Goal: Information Seeking & Learning: Compare options

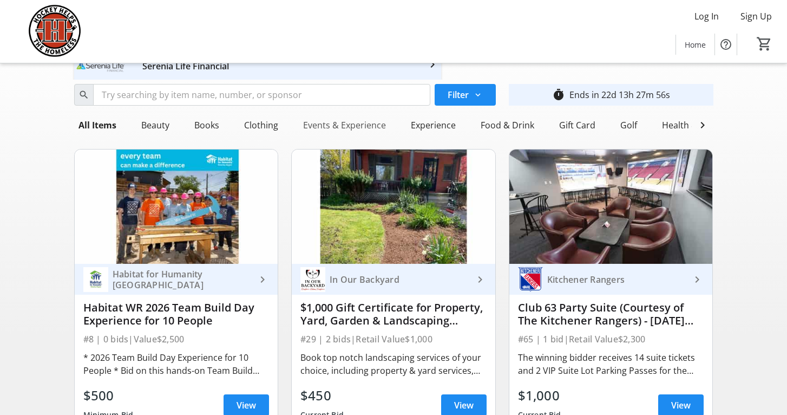
scroll to position [51, 0]
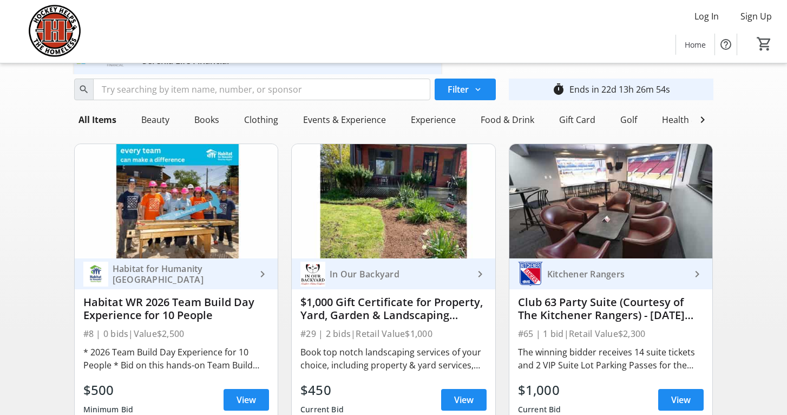
click at [363, 175] on img at bounding box center [394, 201] width 204 height 114
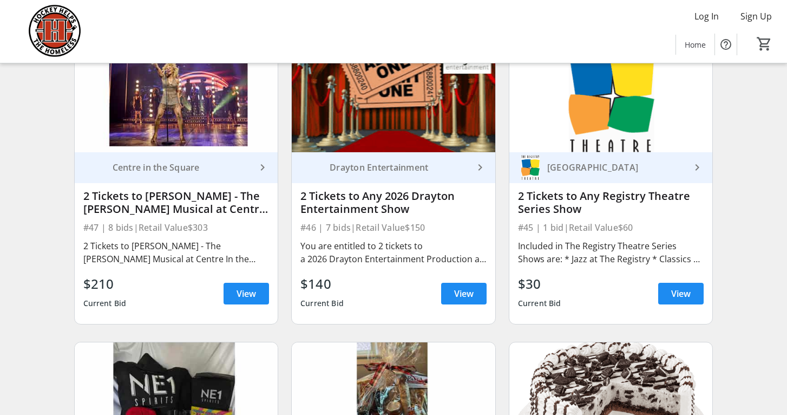
scroll to position [5954, 0]
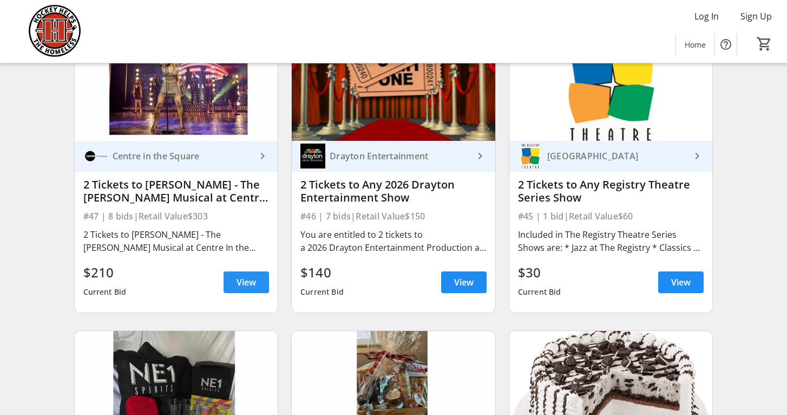
click at [246, 277] on span "View" at bounding box center [246, 282] width 19 height 13
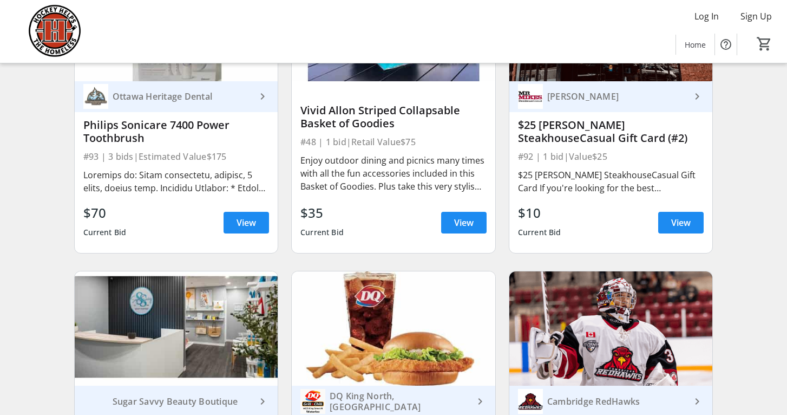
scroll to position [6927, 0]
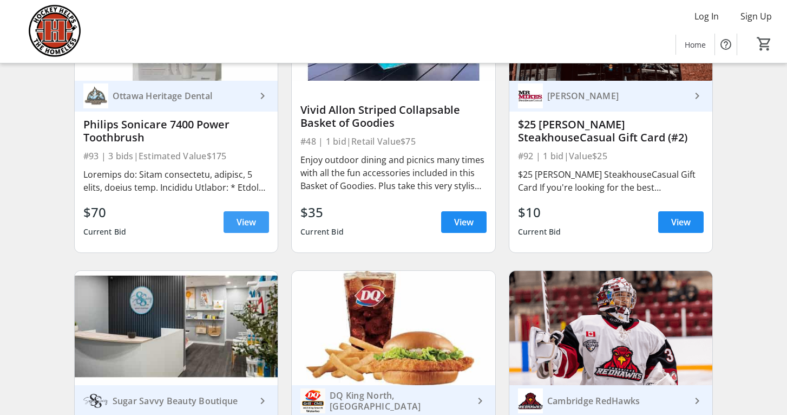
click at [247, 221] on span "View" at bounding box center [246, 222] width 19 height 13
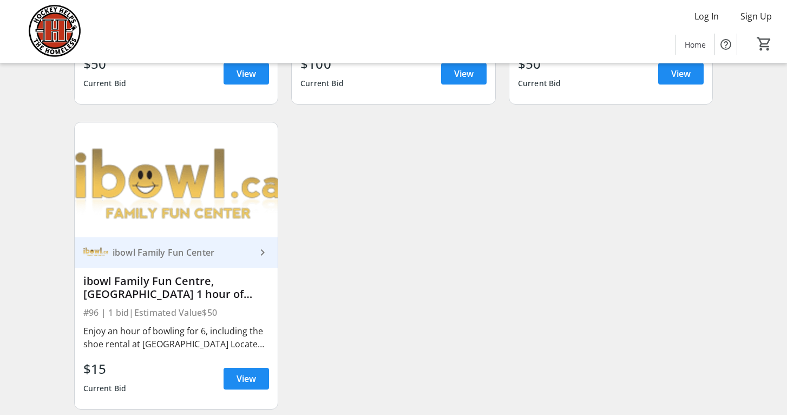
scroll to position [9795, 0]
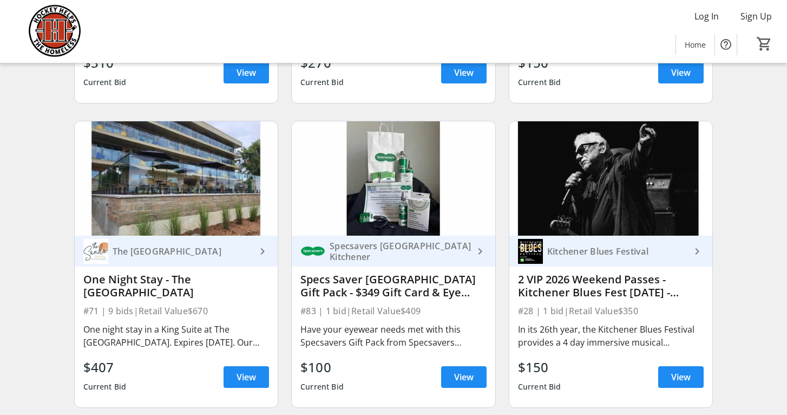
scroll to position [990, 0]
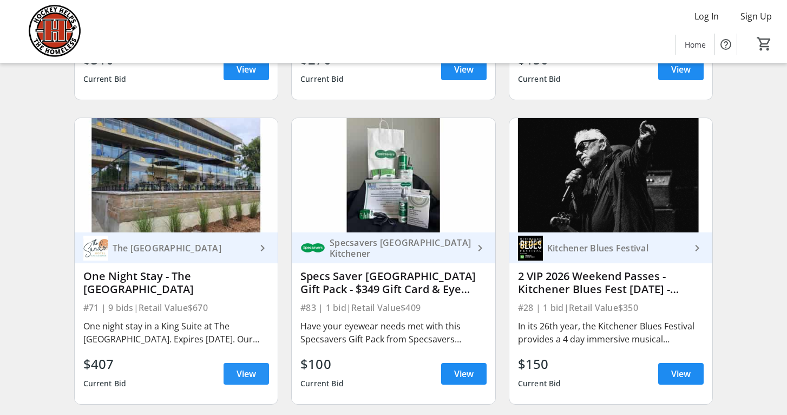
click at [230, 374] on span at bounding box center [246, 374] width 45 height 26
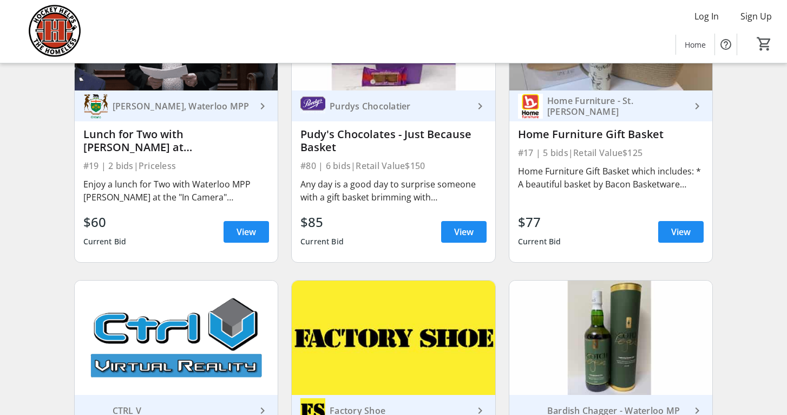
scroll to position [2049, 0]
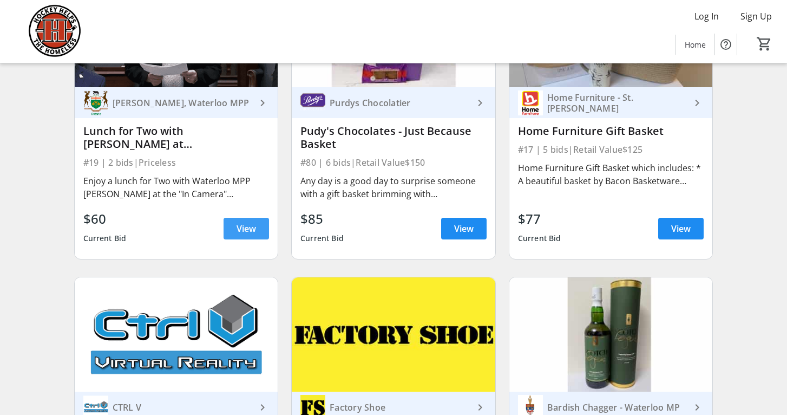
click at [252, 223] on span "View" at bounding box center [246, 228] width 19 height 13
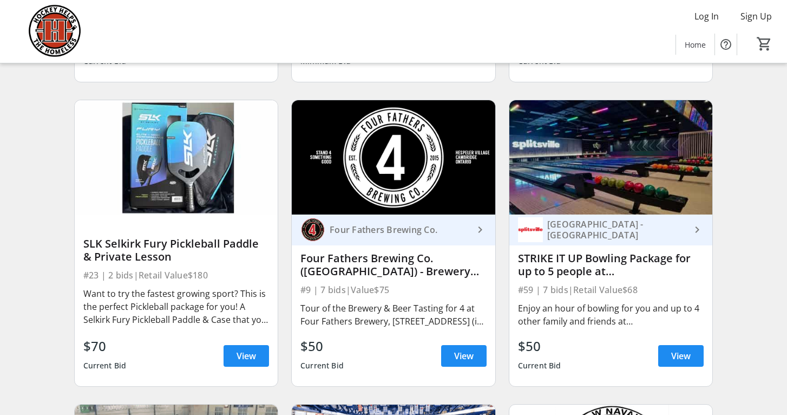
scroll to position [2838, 0]
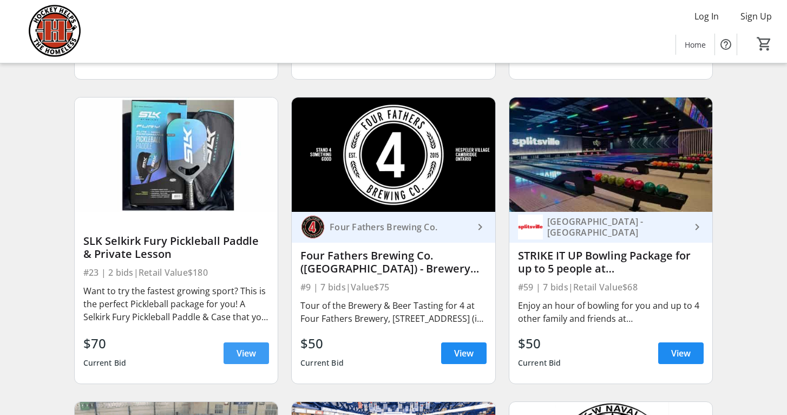
click at [243, 357] on span "View" at bounding box center [246, 353] width 19 height 13
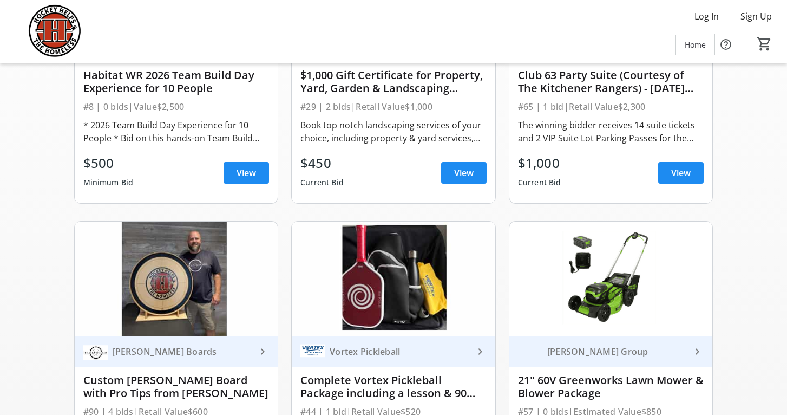
scroll to position [272, 0]
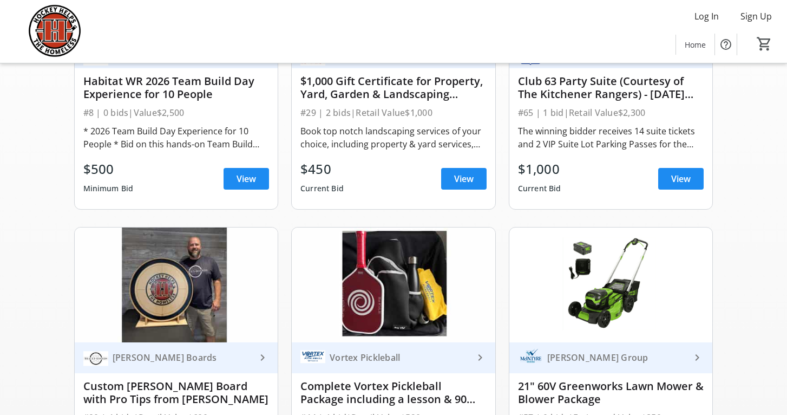
click at [263, 360] on mat-icon "keyboard_arrow_right" at bounding box center [262, 357] width 13 height 13
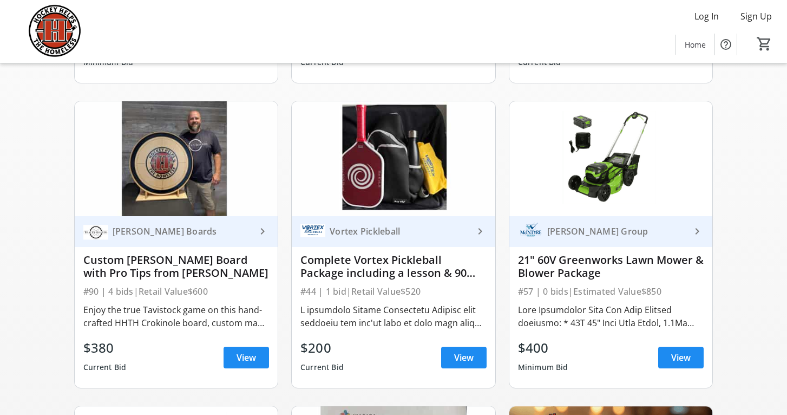
scroll to position [449, 0]
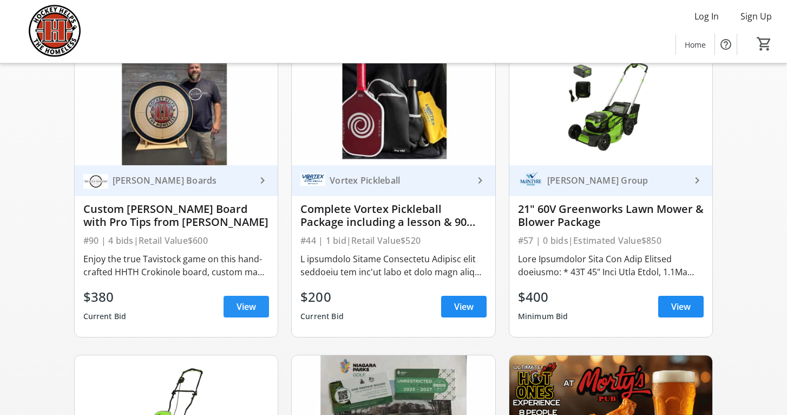
click at [248, 310] on span "View" at bounding box center [246, 306] width 19 height 13
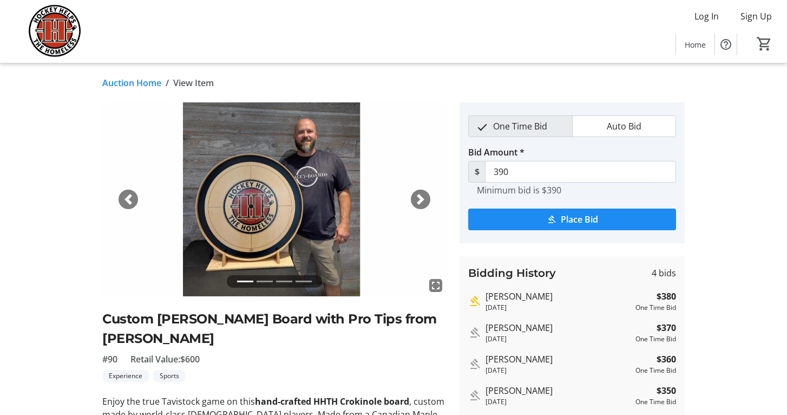
click at [419, 200] on span "button" at bounding box center [420, 199] width 11 height 11
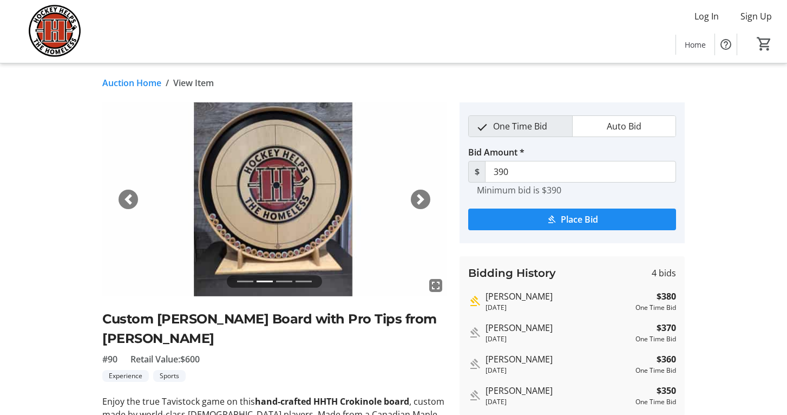
click at [154, 82] on link "Auction Home" at bounding box center [131, 82] width 59 height 13
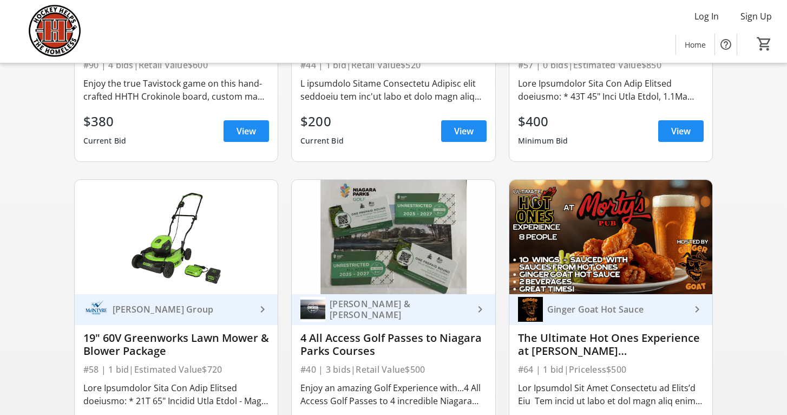
scroll to position [636, 0]
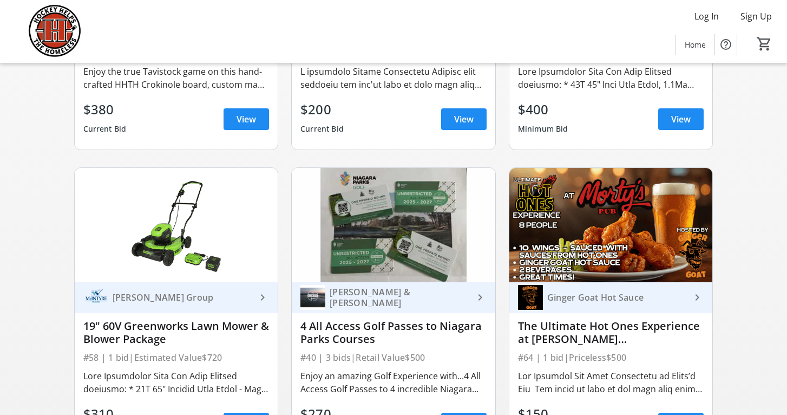
click at [354, 218] on img at bounding box center [394, 225] width 204 height 114
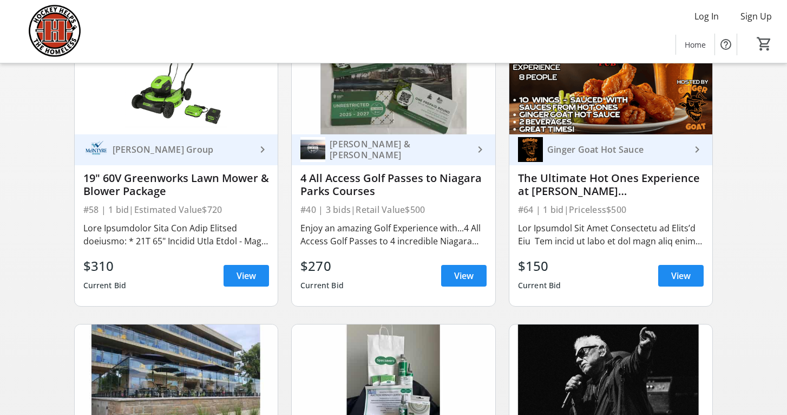
scroll to position [806, 0]
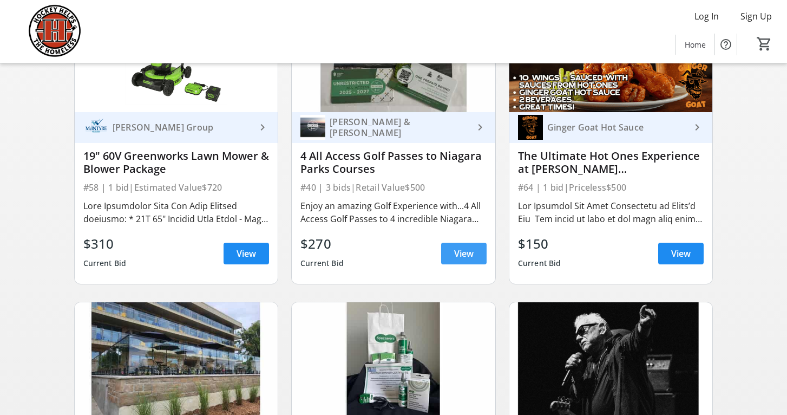
click at [455, 252] on span "View" at bounding box center [463, 253] width 19 height 13
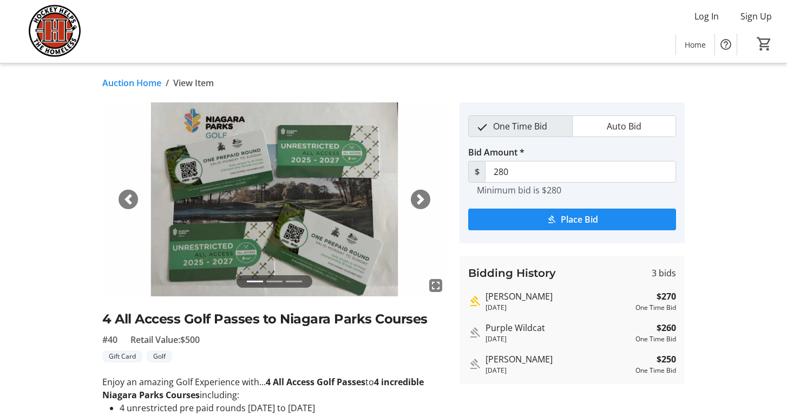
click at [424, 199] on span "button" at bounding box center [420, 199] width 11 height 11
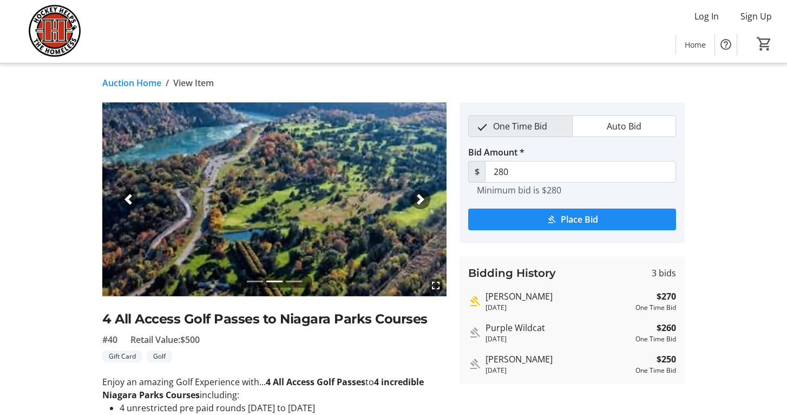
click at [419, 199] on span "button" at bounding box center [420, 199] width 11 height 11
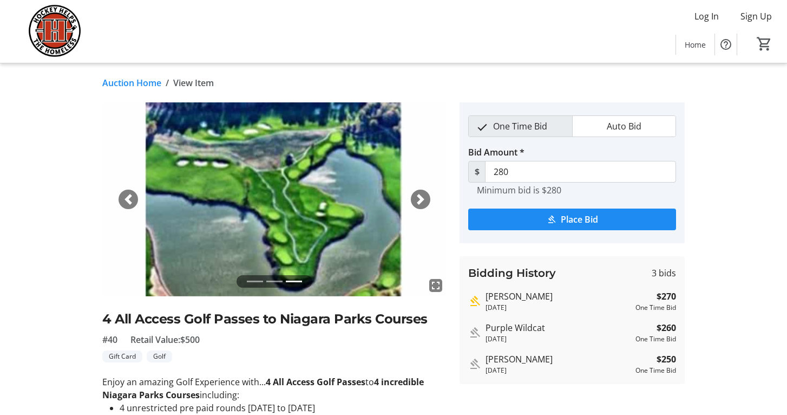
click at [132, 196] on span "button" at bounding box center [128, 199] width 11 height 11
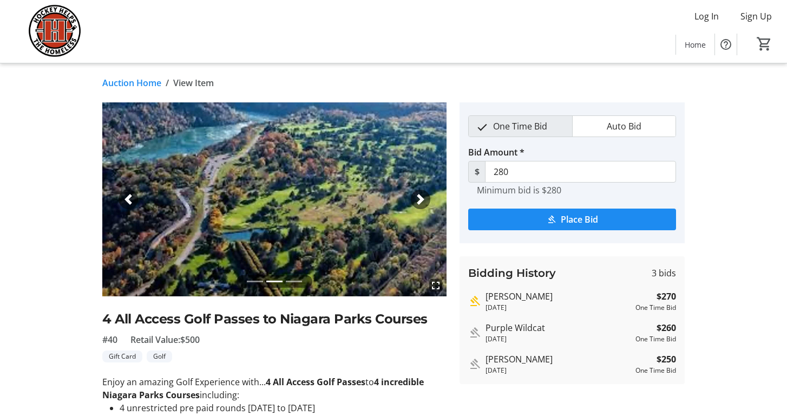
click at [143, 82] on link "Auction Home" at bounding box center [131, 82] width 59 height 13
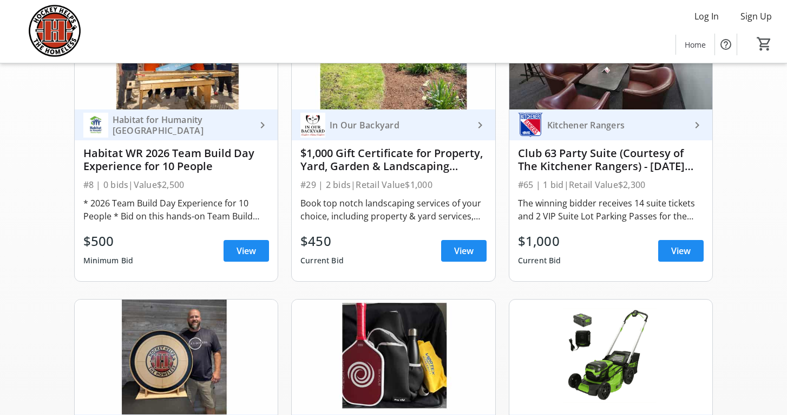
scroll to position [225, 0]
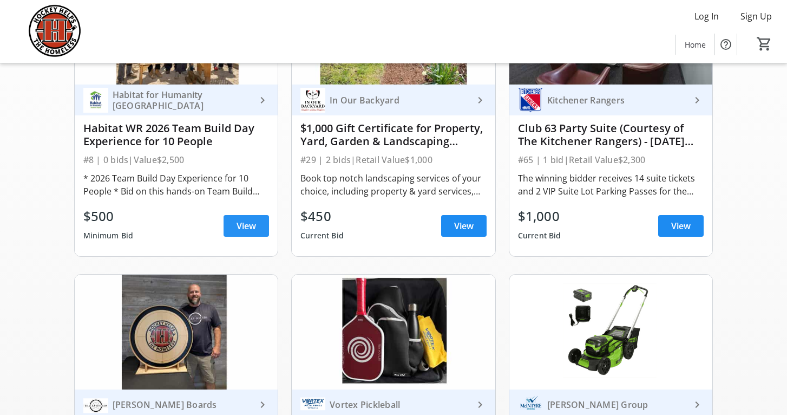
click at [243, 224] on span "View" at bounding box center [246, 225] width 19 height 13
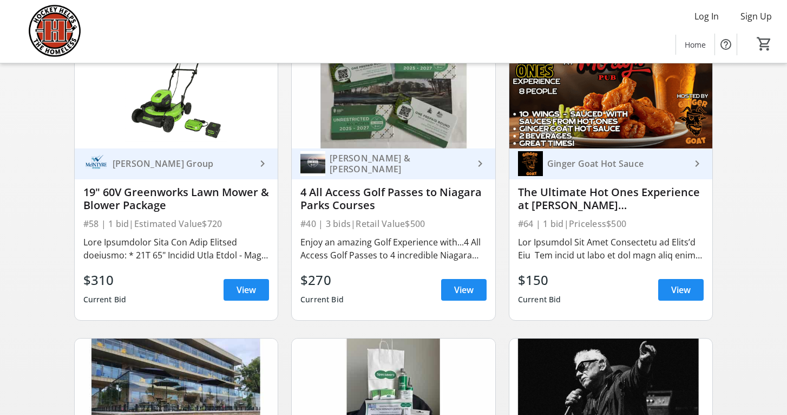
scroll to position [792, 0]
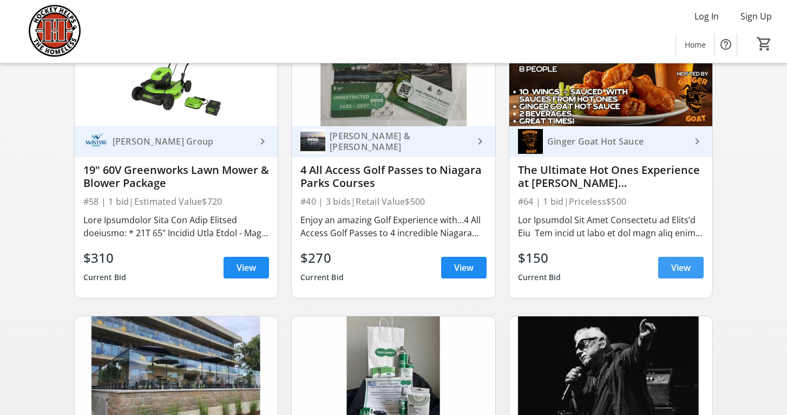
click at [682, 268] on span "View" at bounding box center [680, 267] width 19 height 13
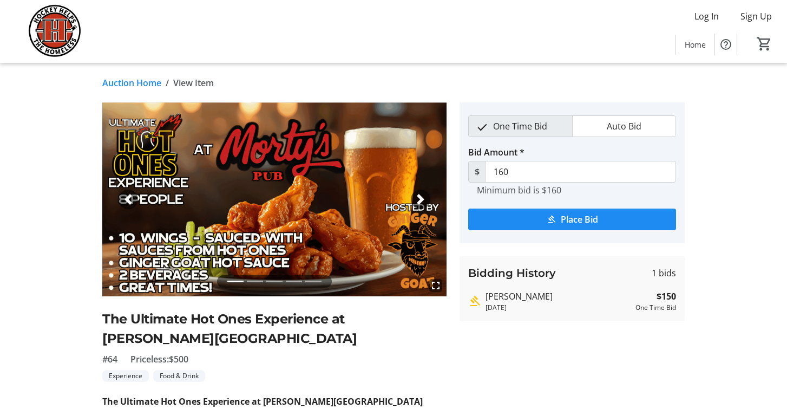
click at [419, 196] on span "button" at bounding box center [420, 199] width 11 height 11
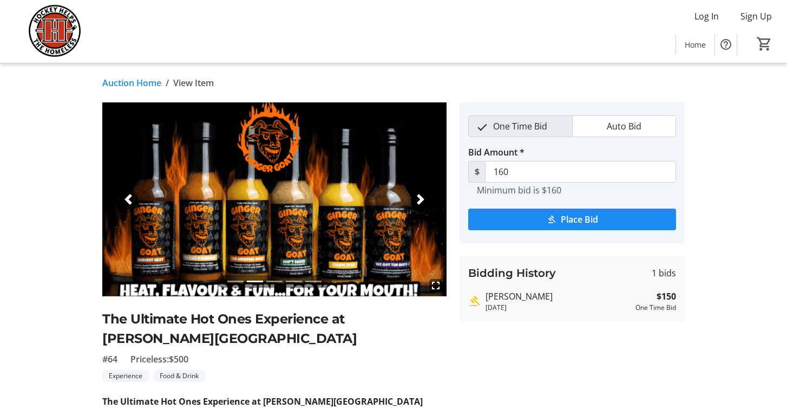
click at [420, 200] on span "button" at bounding box center [420, 199] width 11 height 11
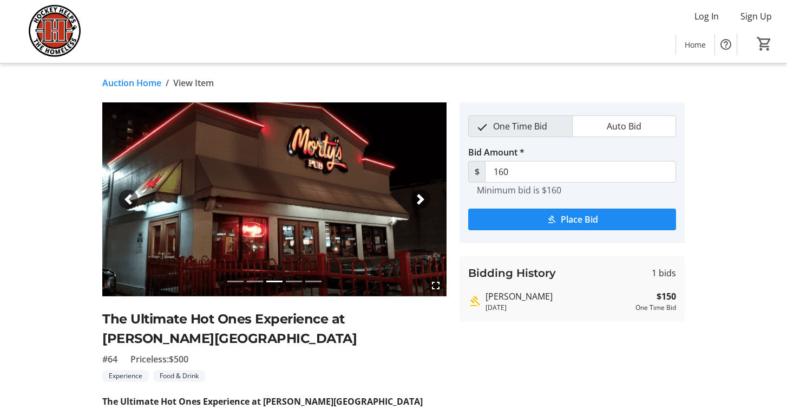
click at [420, 201] on span "button" at bounding box center [420, 199] width 11 height 11
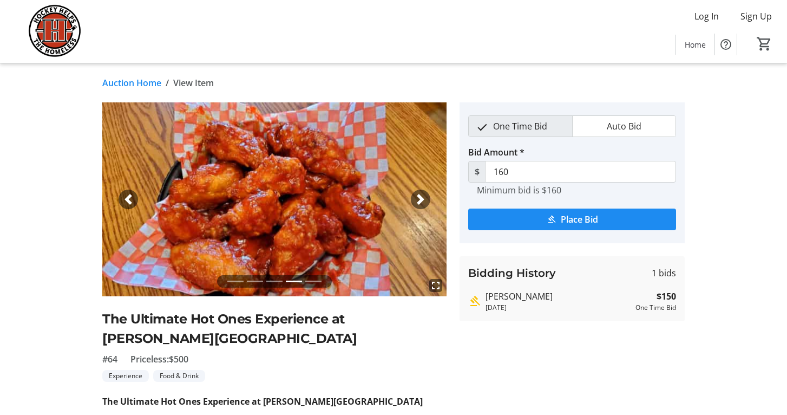
click at [420, 201] on span "button" at bounding box center [420, 199] width 11 height 11
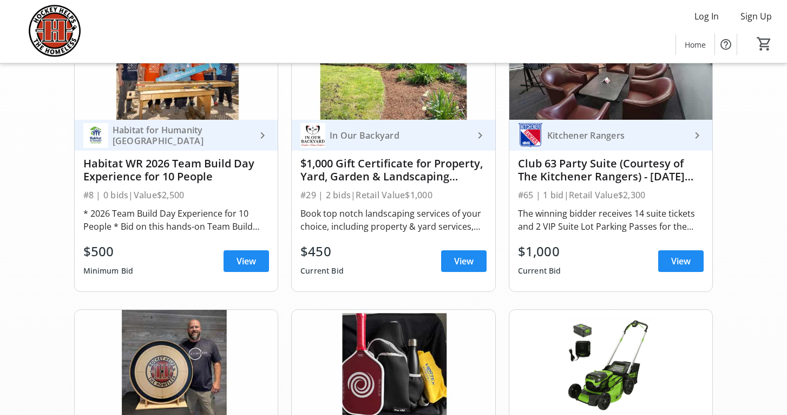
scroll to position [203, 0]
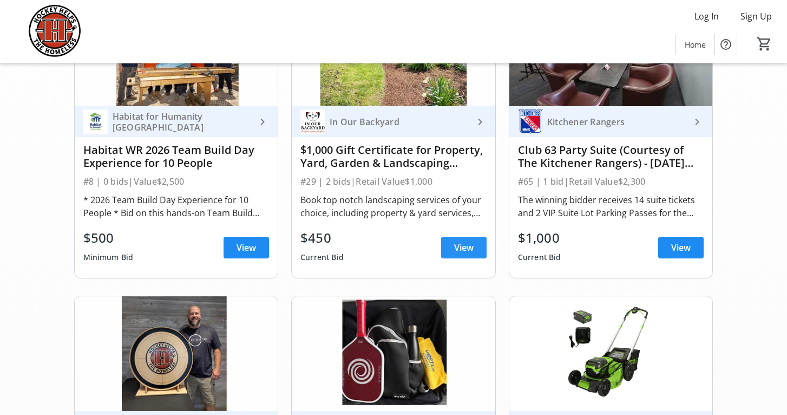
click at [458, 247] on span "View" at bounding box center [463, 247] width 19 height 13
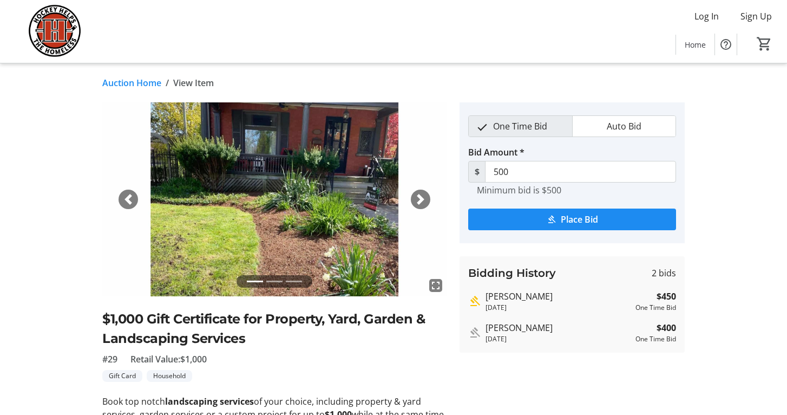
click at [137, 82] on link "Auction Home" at bounding box center [131, 82] width 59 height 13
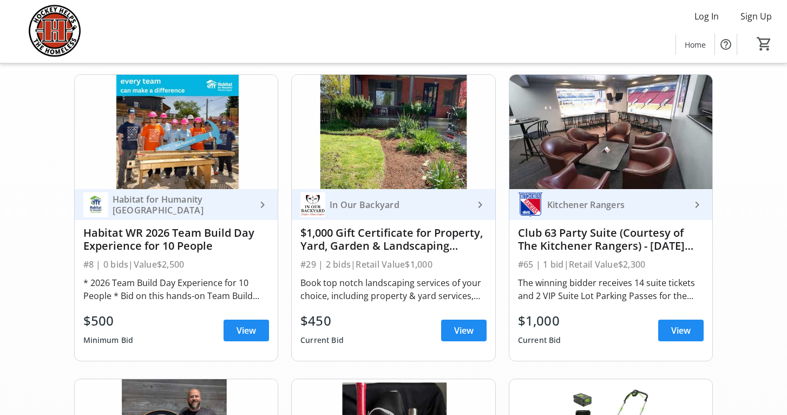
scroll to position [120, 0]
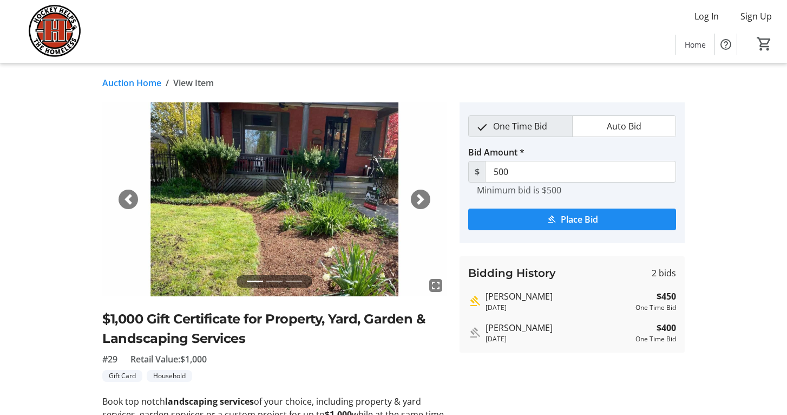
click at [131, 84] on link "Auction Home" at bounding box center [131, 82] width 59 height 13
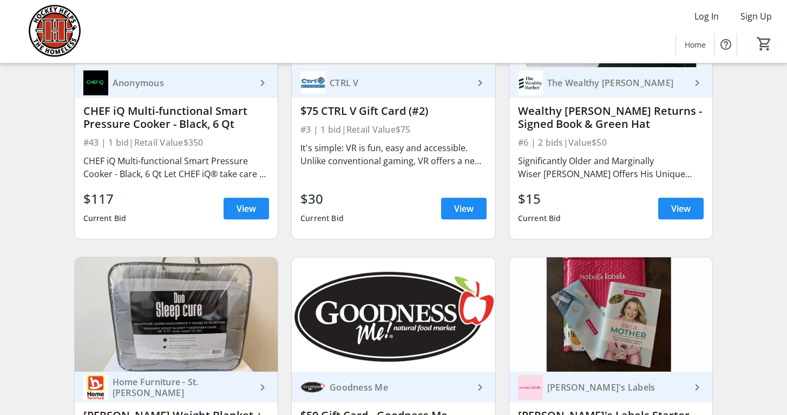
scroll to position [4256, 0]
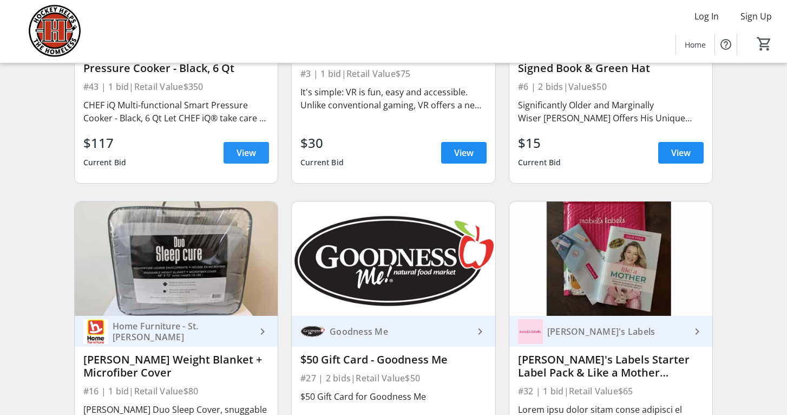
click at [259, 160] on span at bounding box center [246, 153] width 45 height 26
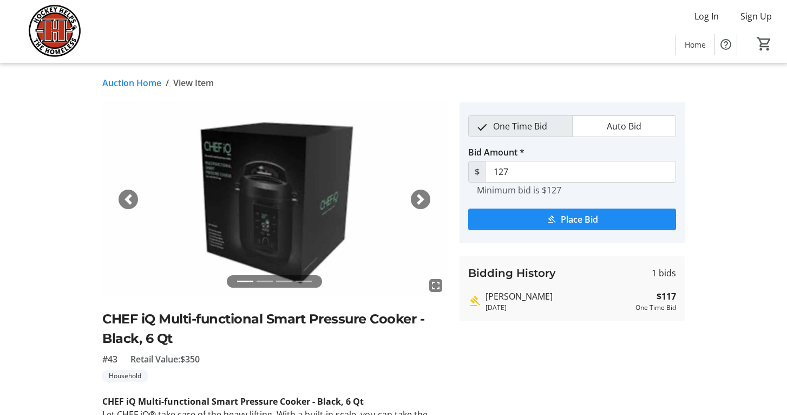
click at [147, 82] on link "Auction Home" at bounding box center [131, 82] width 59 height 13
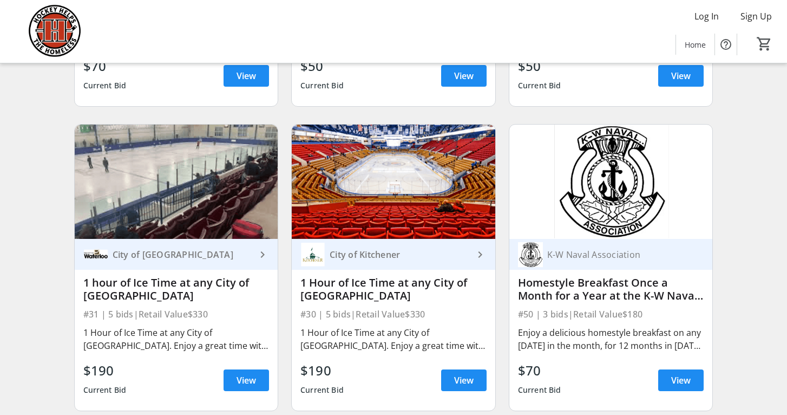
scroll to position [3117, 0]
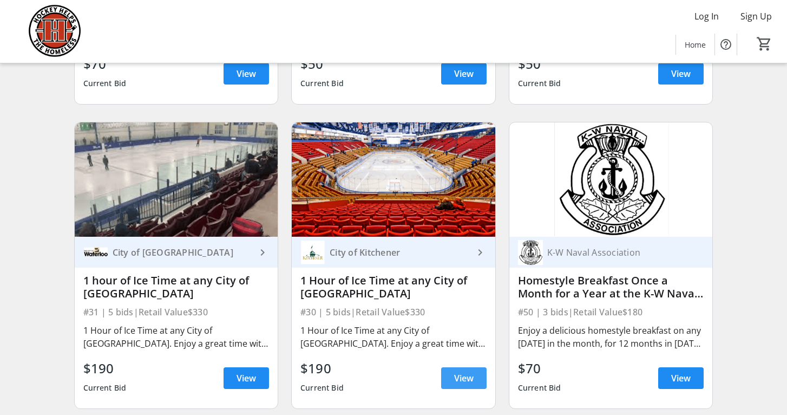
click at [461, 376] on span "View" at bounding box center [463, 377] width 19 height 13
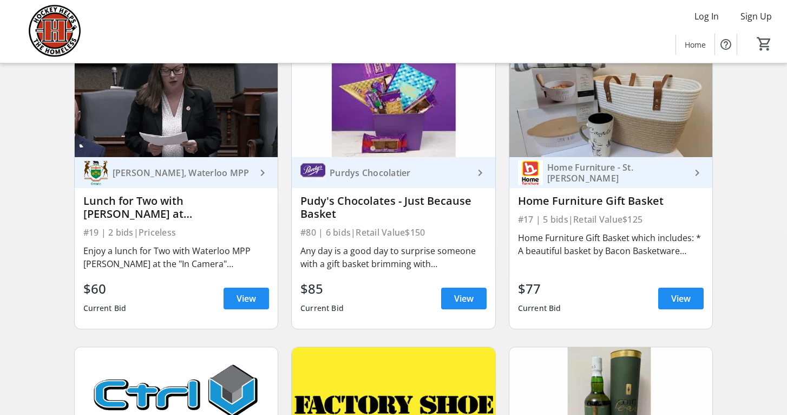
scroll to position [2020, 0]
